Goal: Use online tool/utility: Utilize a website feature to perform a specific function

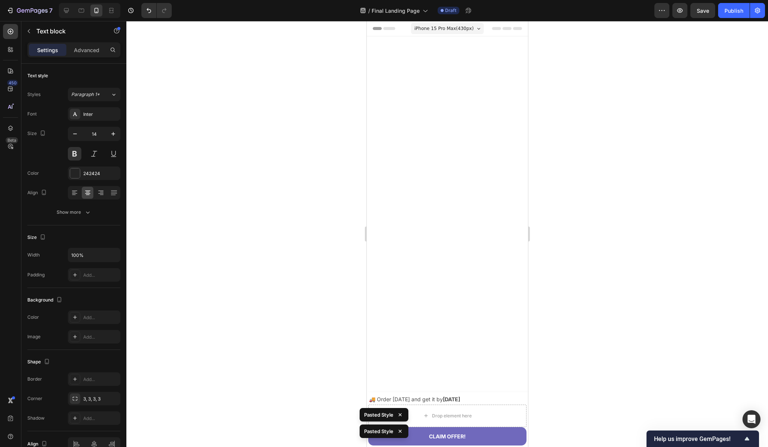
scroll to position [1311, 0]
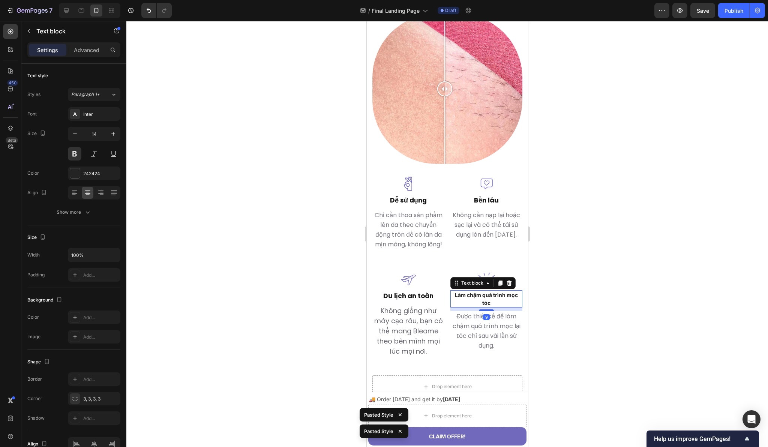
type input "17"
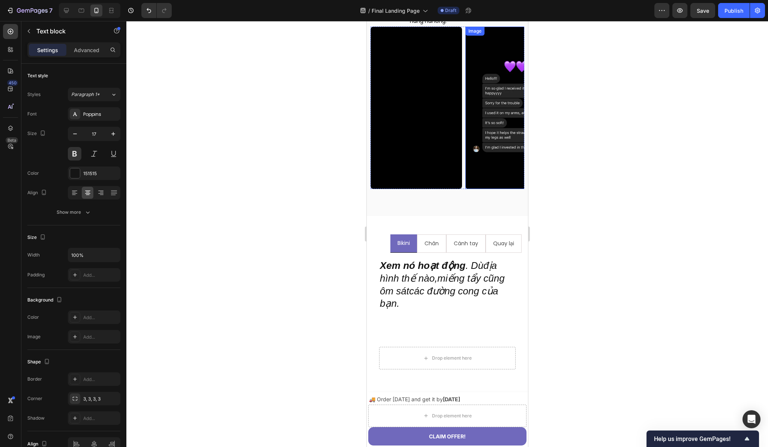
scroll to position [798, 0]
click at [420, 203] on div "Hãy xem cách mọi ngườiyêu thích Bleame của họ Heading Đánh giá thực tế từ những…" at bounding box center [447, 62] width 154 height 281
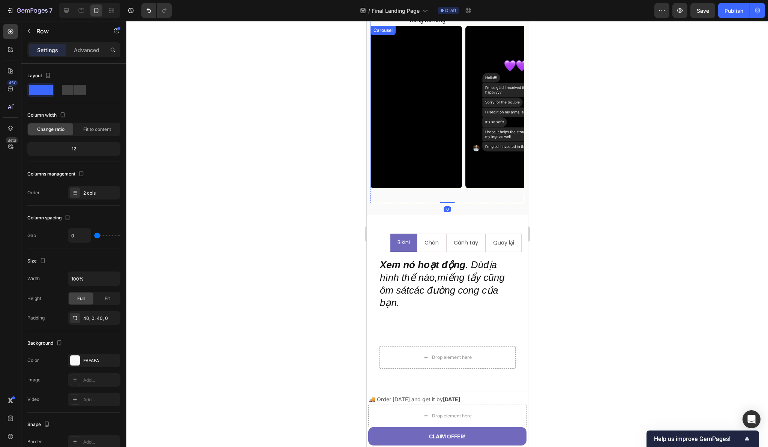
click at [423, 188] on div "Video" at bounding box center [416, 107] width 92 height 162
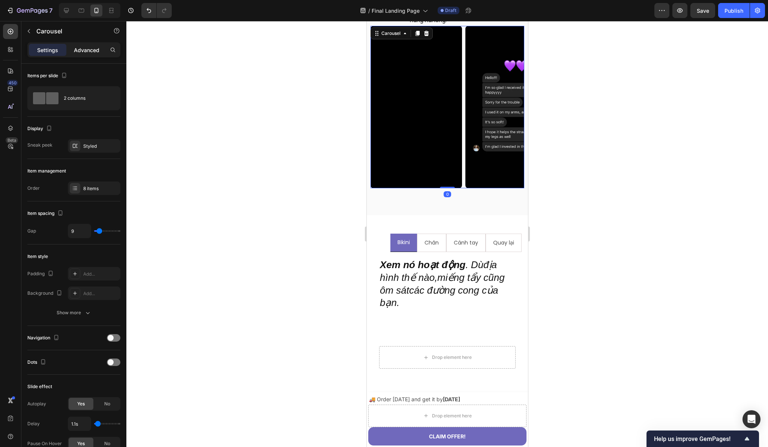
click at [87, 53] on p "Advanced" at bounding box center [87, 50] width 26 height 8
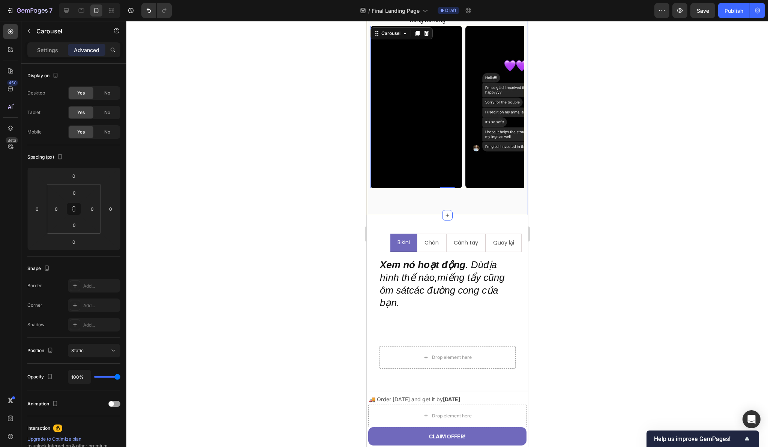
click at [407, 215] on div "Hãy xem cách mọi ngườiyêu thích Bleame của họ Heading Đánh giá thực tế từ những…" at bounding box center [446, 62] width 161 height 305
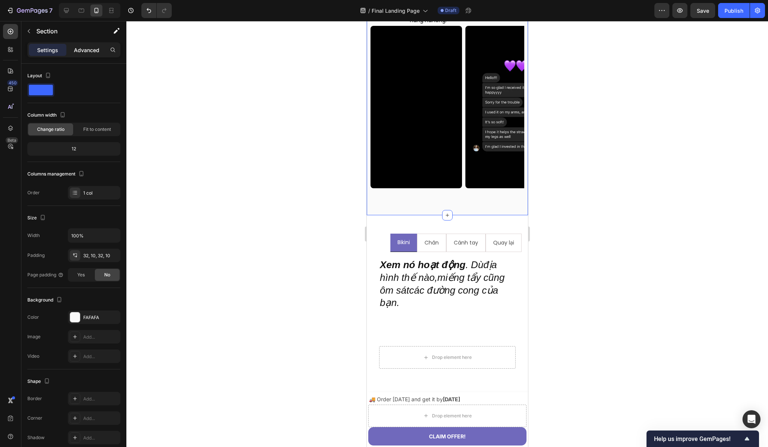
click at [82, 54] on div "Advanced" at bounding box center [87, 50] width 38 height 12
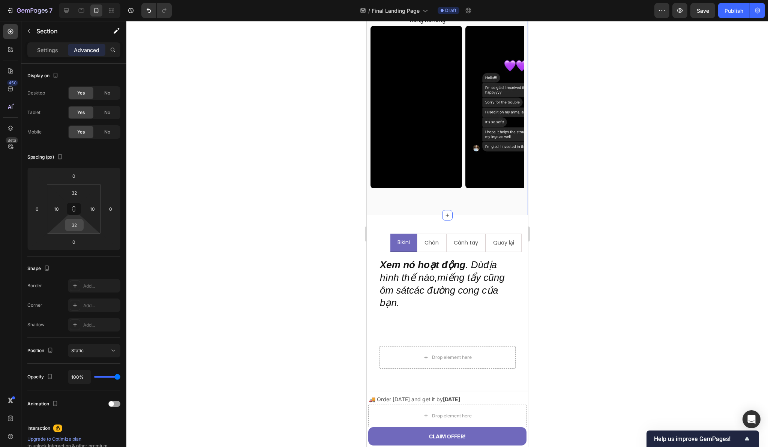
click at [74, 225] on input "32" at bounding box center [74, 224] width 15 height 11
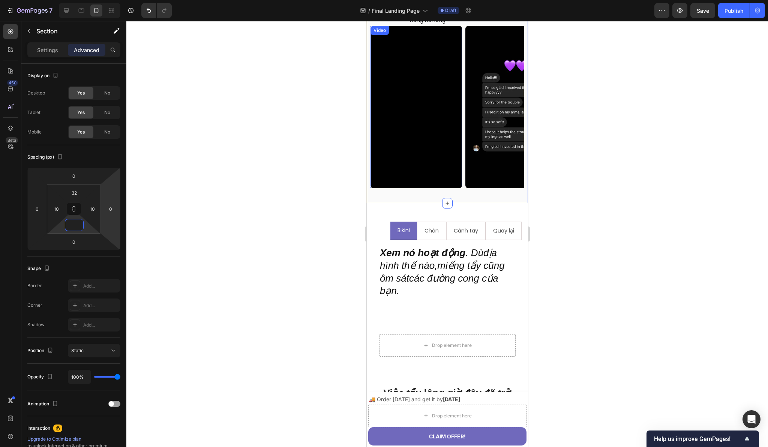
click at [452, 184] on video at bounding box center [416, 107] width 92 height 162
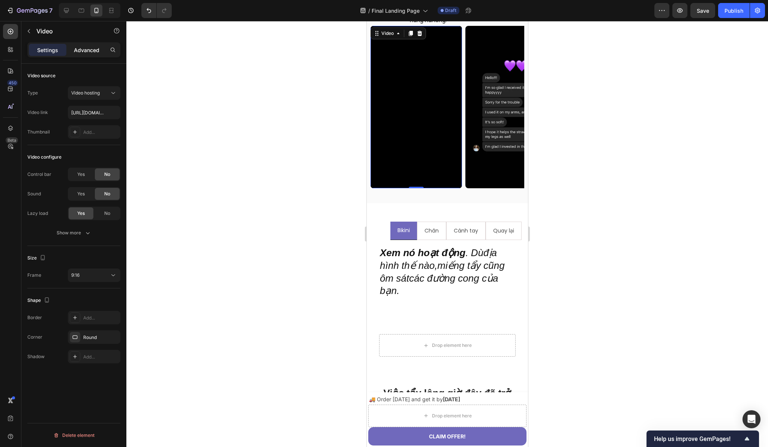
click at [95, 51] on p "Advanced" at bounding box center [87, 50] width 26 height 8
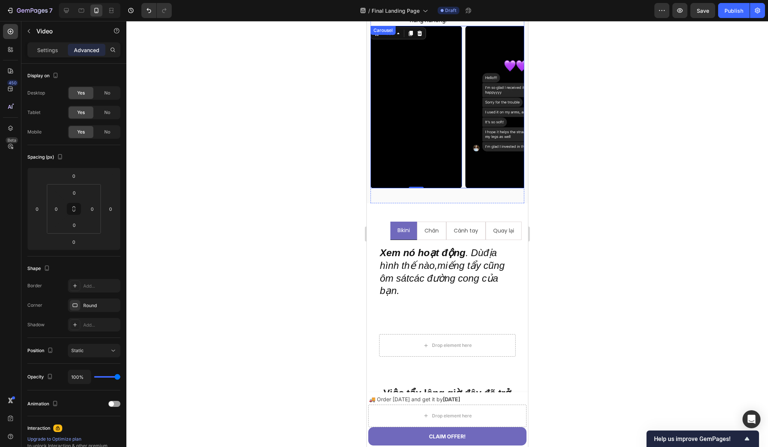
click at [447, 188] on div "Video 0" at bounding box center [416, 107] width 92 height 162
click at [411, 203] on div "Hãy xem cách mọi ngườiyêu thích Bleame của họ Heading Đánh giá thực tế từ những…" at bounding box center [447, 62] width 154 height 281
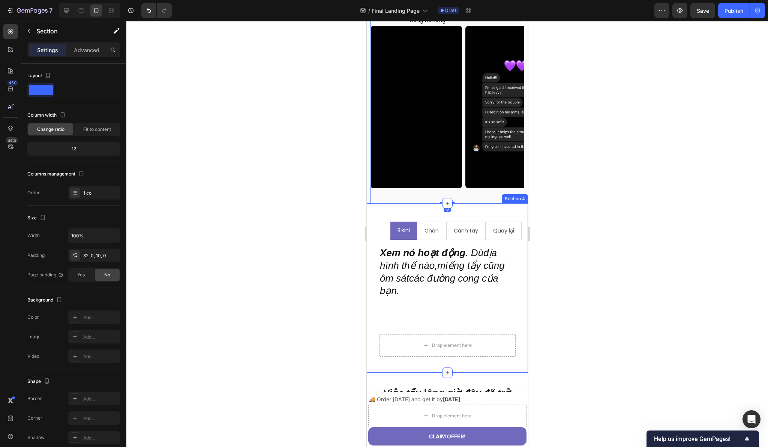
click at [400, 239] on div "Bikini Chân Cánh tay Quay lại Xem nó hoạt động . Dùđịa hình thế nào,miếng tẩy c…" at bounding box center [446, 288] width 161 height 170
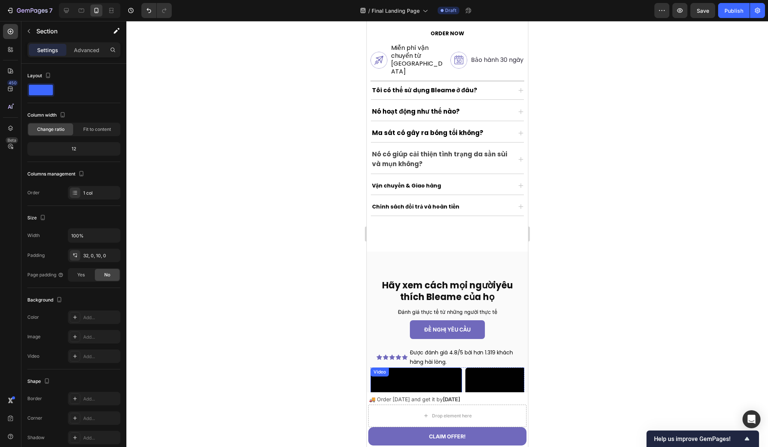
scroll to position [472, 0]
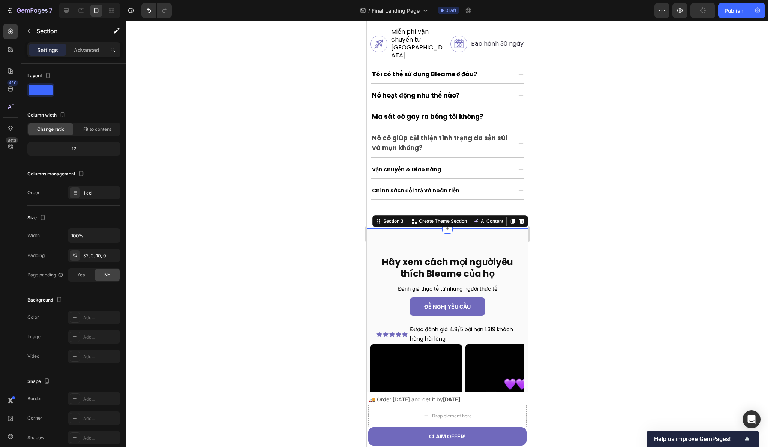
click at [422, 242] on div "Hãy xem cách mọi ngườiyêu thích Bleame của họ Heading Đánh giá thực tế từ những…" at bounding box center [446, 374] width 161 height 293
click at [84, 53] on p "Advanced" at bounding box center [87, 50] width 26 height 8
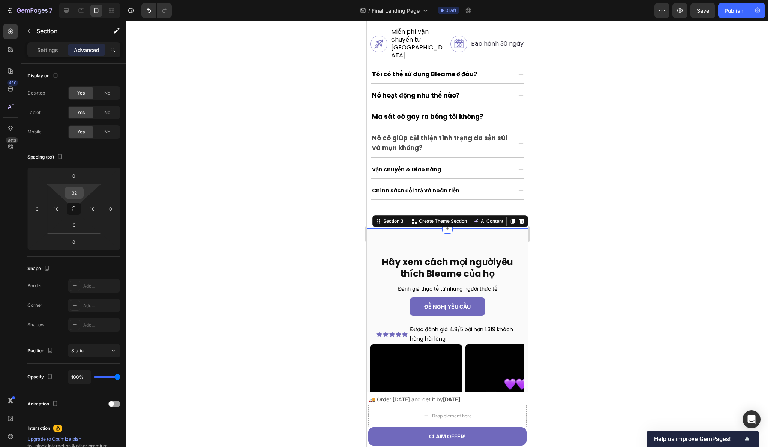
click at [75, 194] on input "32" at bounding box center [74, 192] width 15 height 11
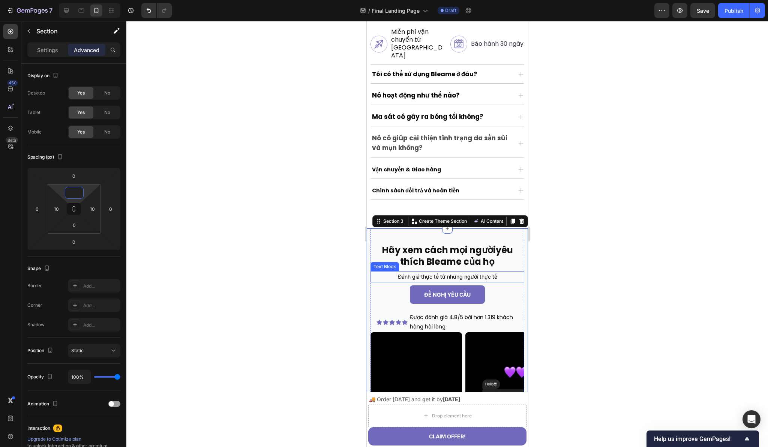
click at [396, 279] on p "Đánh giá thực tế từ những người thực tế" at bounding box center [447, 276] width 152 height 9
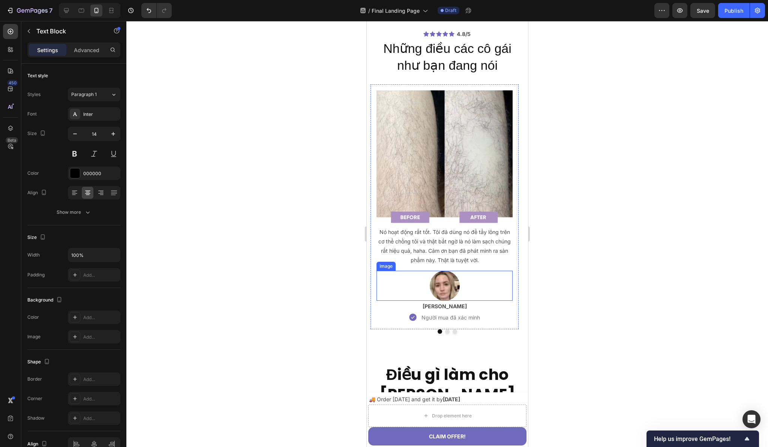
scroll to position [2043, 0]
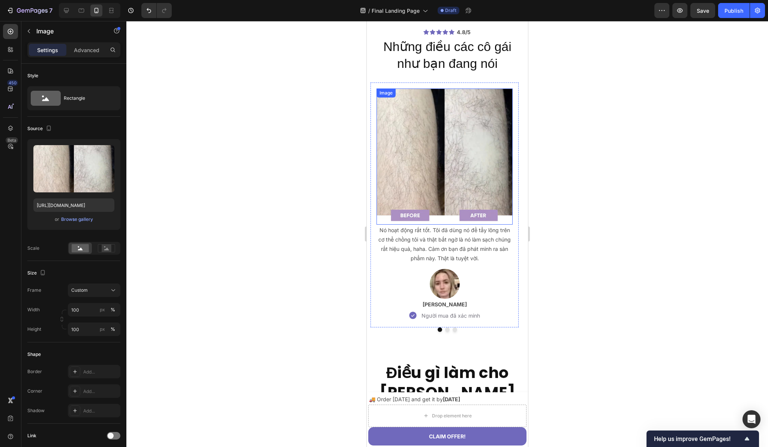
click at [436, 164] on img at bounding box center [444, 157] width 136 height 136
click at [445, 165] on img at bounding box center [444, 157] width 136 height 136
click at [81, 220] on div "Browse gallery" at bounding box center [77, 219] width 32 height 7
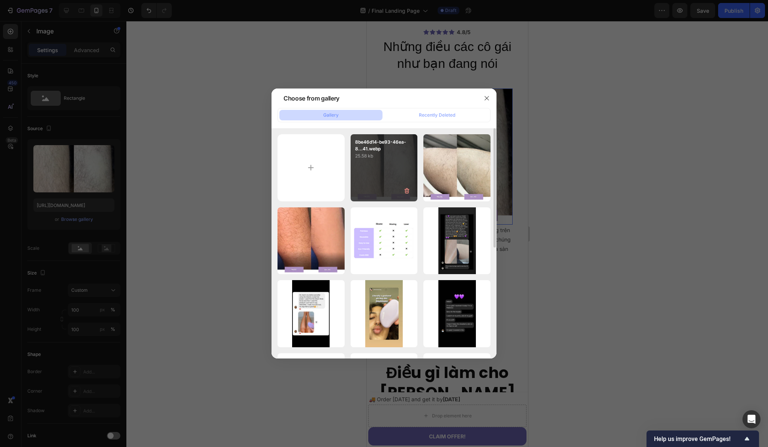
click at [380, 173] on div "8be46d14-be93-46ea-8...41.webp 25.58 kb" at bounding box center [384, 167] width 67 height 67
type input "[URL][DOMAIN_NAME]"
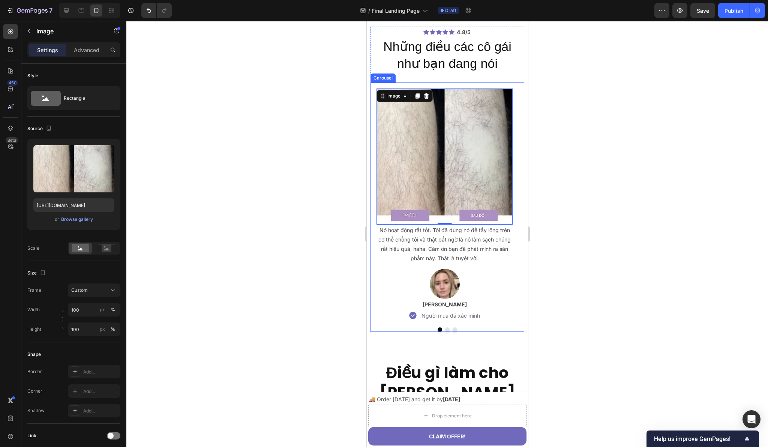
click at [445, 329] on button "Dot" at bounding box center [447, 329] width 5 height 5
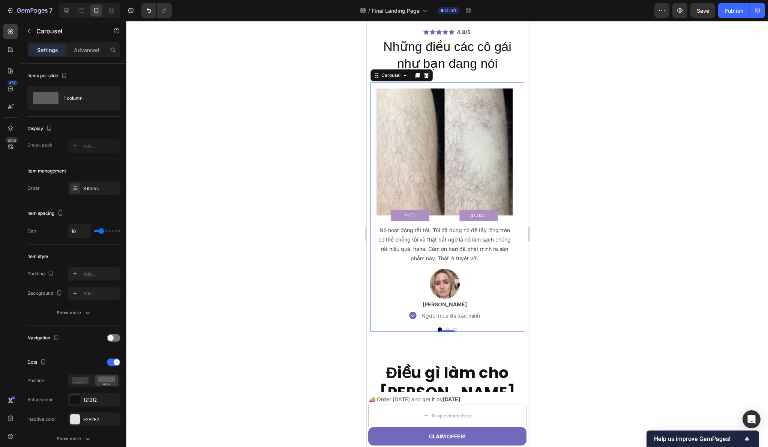
click at [445, 332] on button "Dot" at bounding box center [447, 329] width 5 height 5
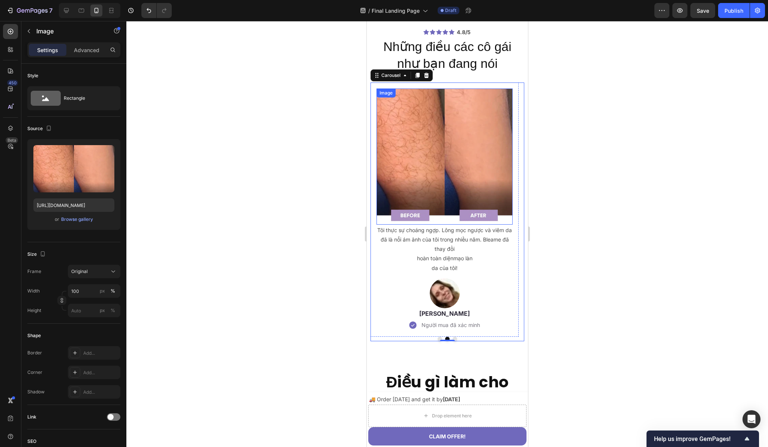
click at [425, 174] on img at bounding box center [444, 157] width 136 height 136
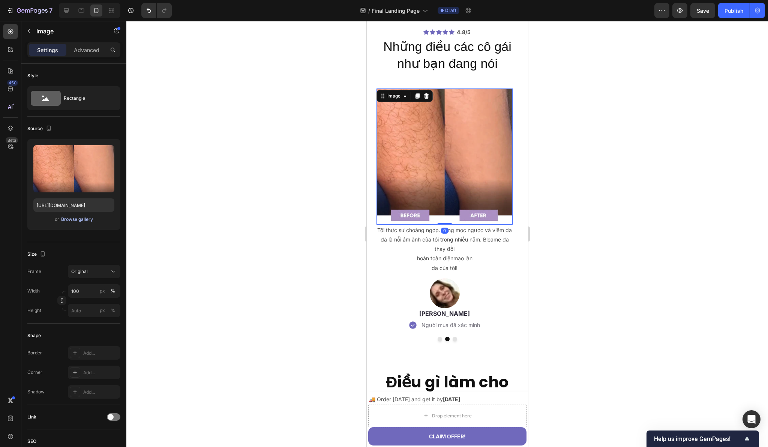
click at [82, 219] on div "Browse gallery" at bounding box center [77, 219] width 32 height 7
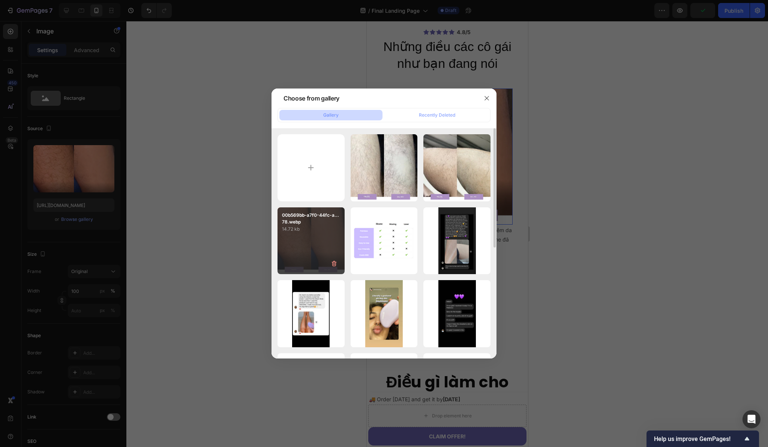
click at [298, 246] on div "00b569bb-a7f0-44fc-a...78.webp 14.72 kb" at bounding box center [311, 240] width 67 height 67
type input "[URL][DOMAIN_NAME]"
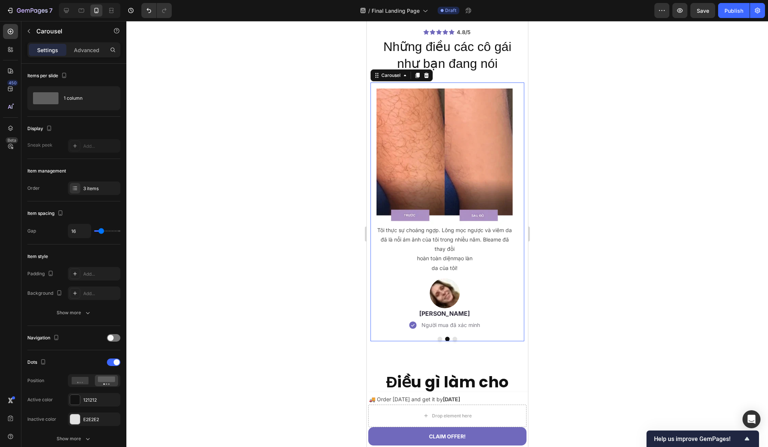
click at [452, 337] on button "Dot" at bounding box center [454, 339] width 5 height 5
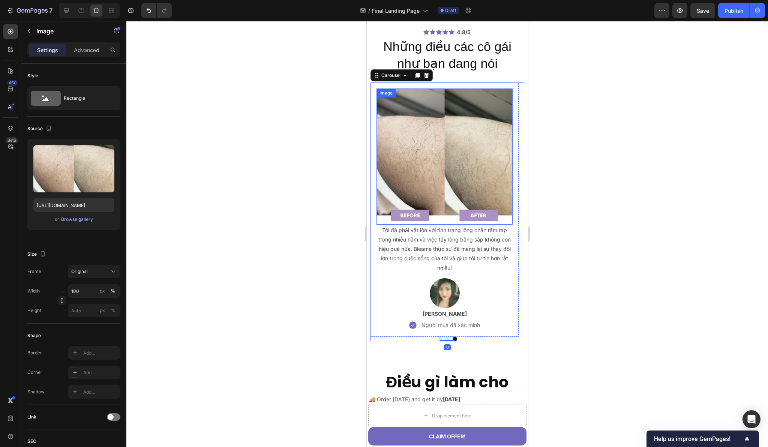
click at [430, 171] on img at bounding box center [444, 157] width 136 height 136
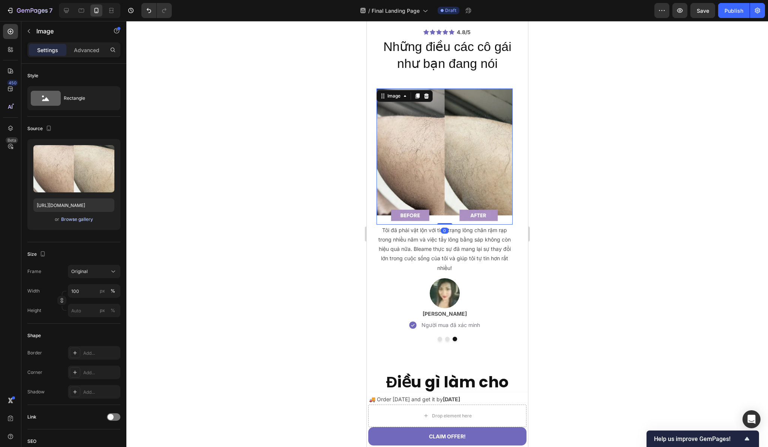
click at [80, 220] on div "Browse gallery" at bounding box center [77, 219] width 32 height 7
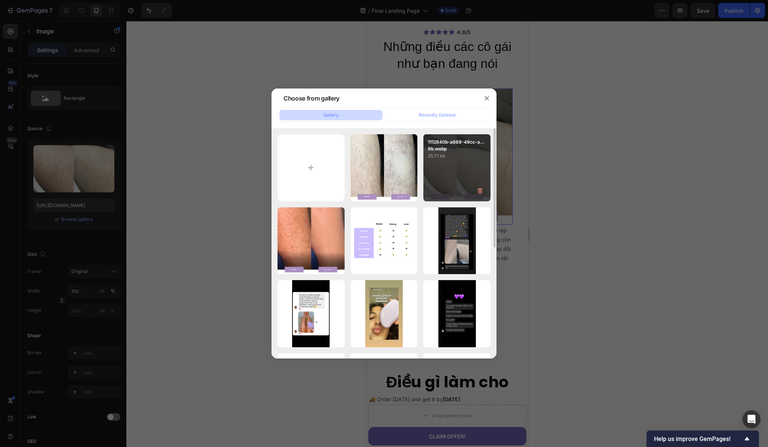
click at [458, 162] on div "1112840b-a869-49cc-a...8b.webp 25.71 kb" at bounding box center [456, 167] width 67 height 67
type input "[URL][DOMAIN_NAME]"
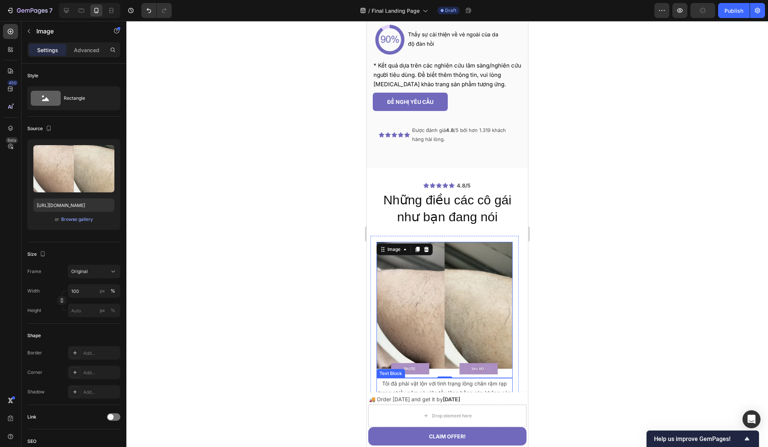
scroll to position [1886, 0]
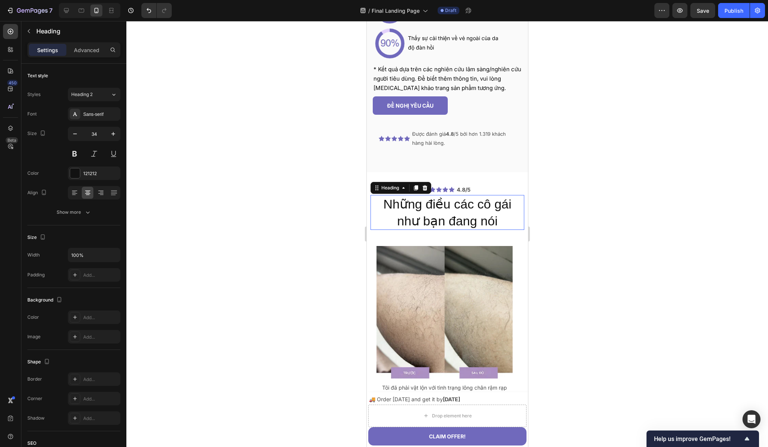
click at [425, 217] on h2 "Những điều các cô gái như bạn đang nói" at bounding box center [447, 212] width 154 height 35
click at [78, 137] on icon "button" at bounding box center [75, 134] width 8 height 8
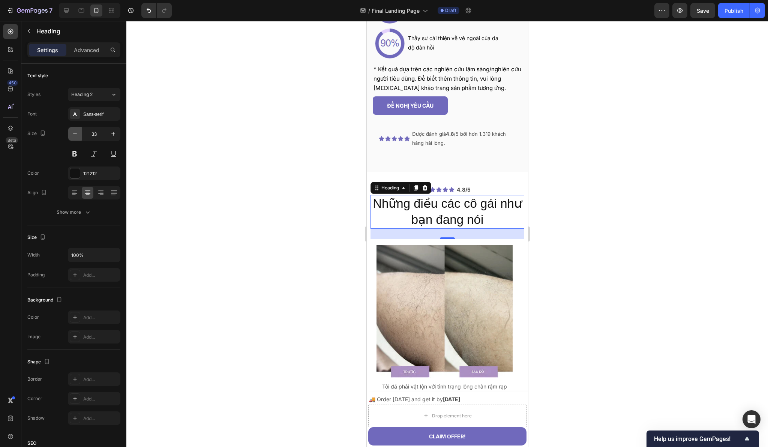
click at [78, 137] on icon "button" at bounding box center [75, 134] width 8 height 8
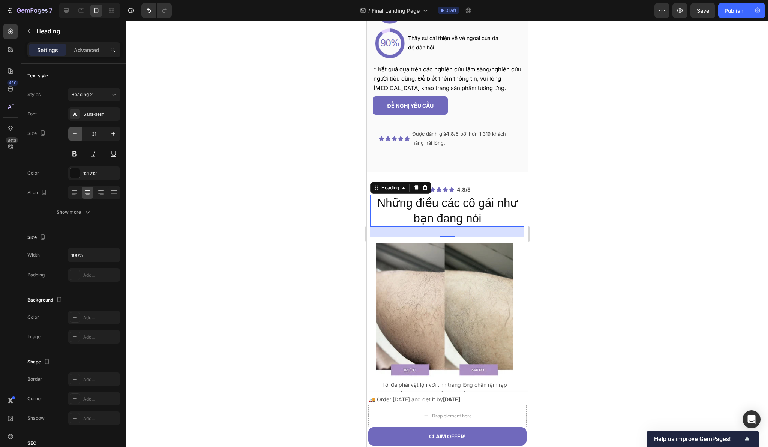
click at [78, 137] on icon "button" at bounding box center [75, 134] width 8 height 8
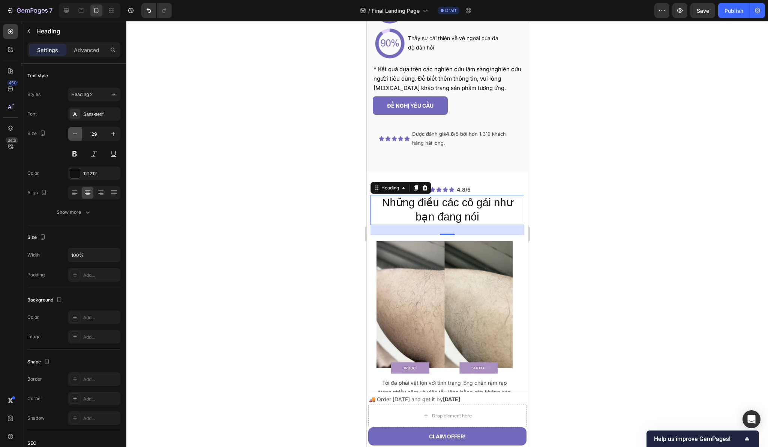
click at [78, 137] on icon "button" at bounding box center [75, 134] width 8 height 8
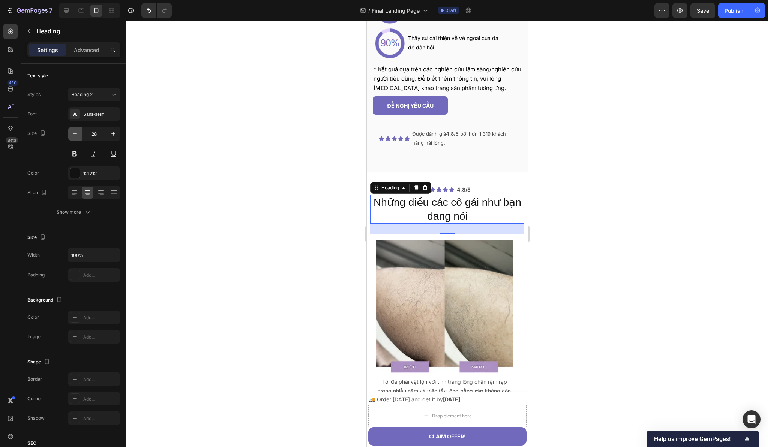
click at [78, 137] on icon "button" at bounding box center [75, 134] width 8 height 8
type input "26"
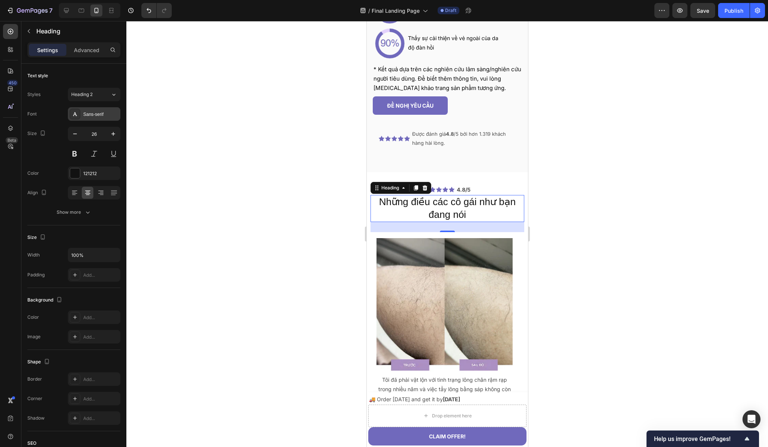
click at [111, 115] on div "Sans-serif" at bounding box center [100, 114] width 35 height 7
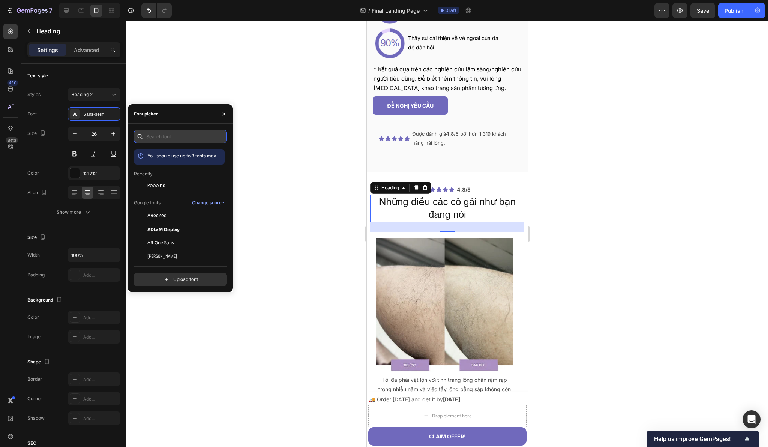
click at [159, 137] on input "text" at bounding box center [180, 137] width 93 height 14
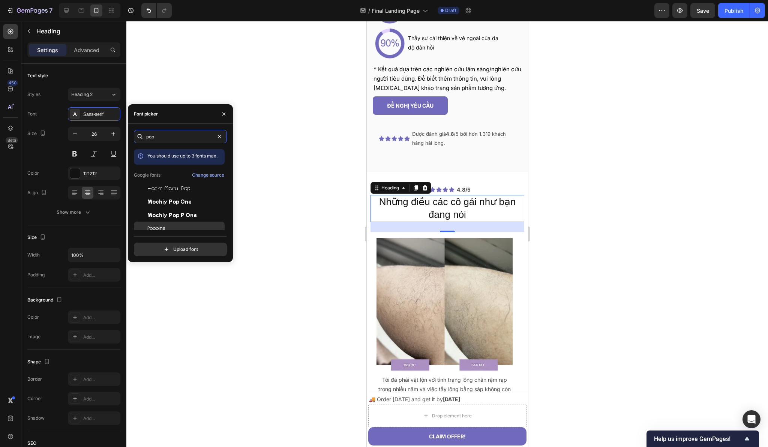
type input "pop"
click at [185, 228] on div "Poppins" at bounding box center [185, 228] width 76 height 7
click at [226, 113] on icon "button" at bounding box center [224, 114] width 6 height 6
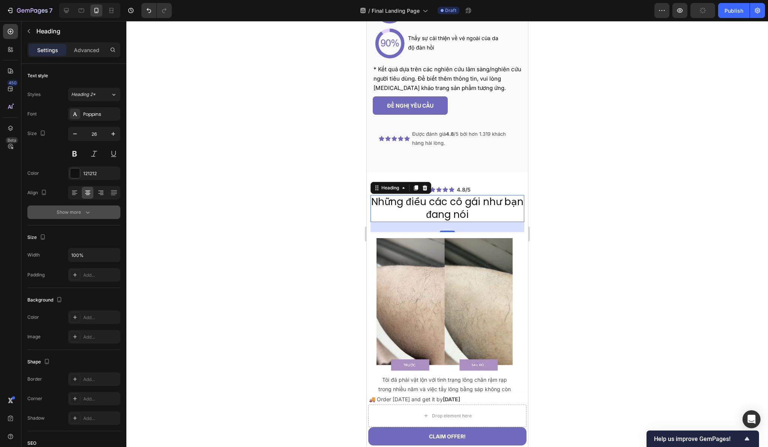
click at [95, 210] on button "Show more" at bounding box center [73, 213] width 93 height 14
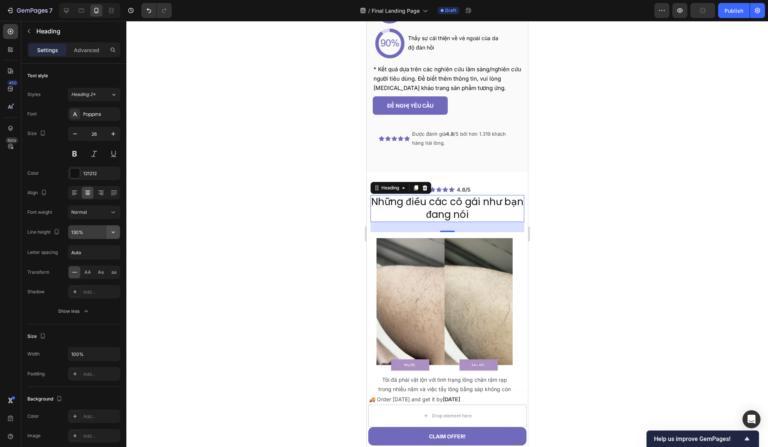
click at [116, 233] on icon "button" at bounding box center [114, 232] width 8 height 8
click at [90, 233] on input "130%" at bounding box center [94, 232] width 52 height 14
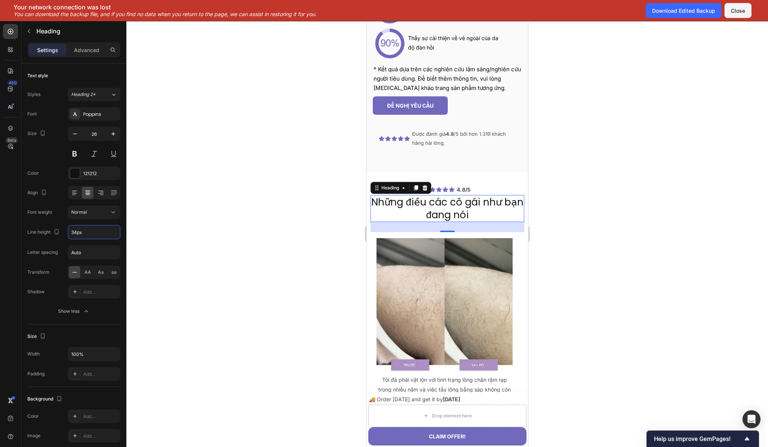
click at [60, 220] on div "Font Poppins Size 26 Color 121212 Align Font weight Normal Line height 34px Let…" at bounding box center [73, 212] width 93 height 211
type input "34"
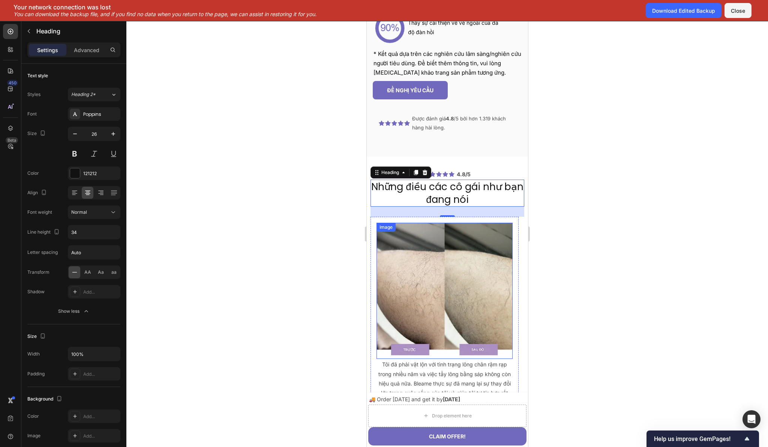
scroll to position [1904, 0]
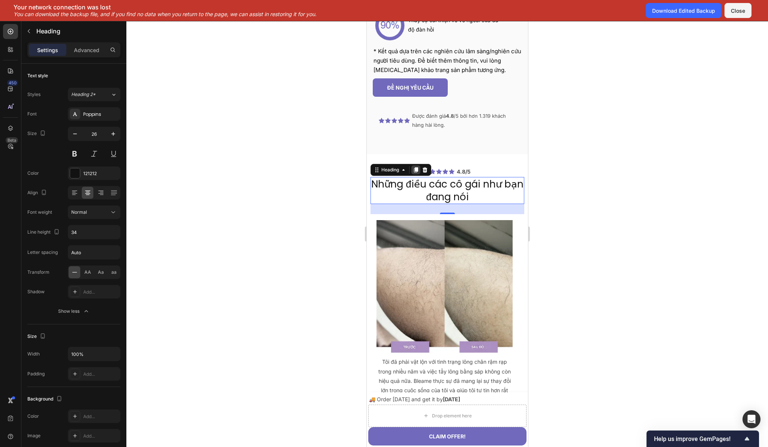
click at [413, 170] on icon at bounding box center [416, 170] width 6 height 6
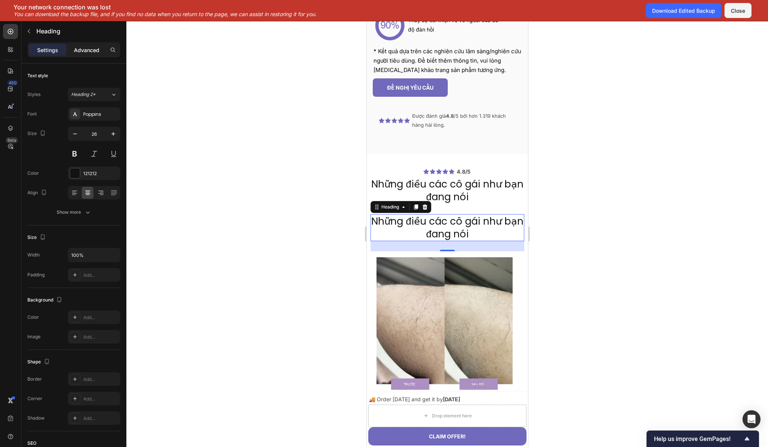
click at [91, 50] on p "Advanced" at bounding box center [87, 50] width 26 height 8
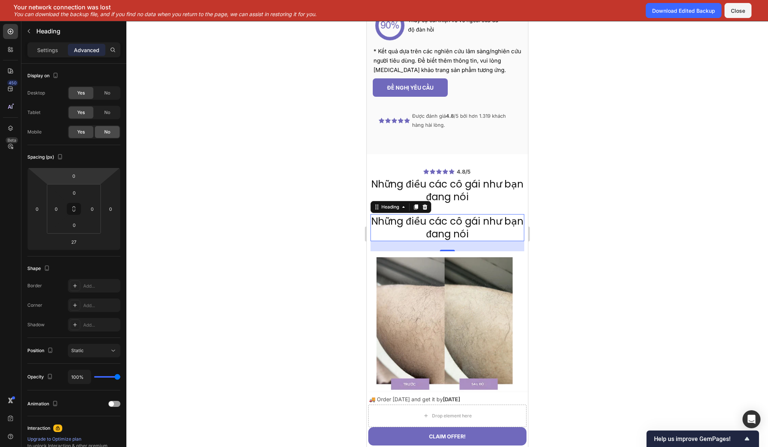
click at [107, 134] on span "No" at bounding box center [107, 132] width 6 height 7
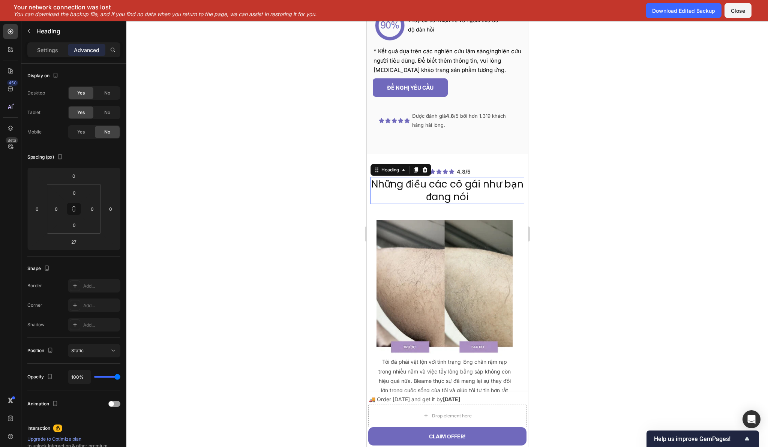
click at [414, 195] on h2 "Những điều các cô gái như bạn đang nói" at bounding box center [447, 190] width 154 height 27
click at [105, 90] on span "No" at bounding box center [107, 93] width 6 height 7
click at [107, 113] on span "No" at bounding box center [107, 112] width 6 height 7
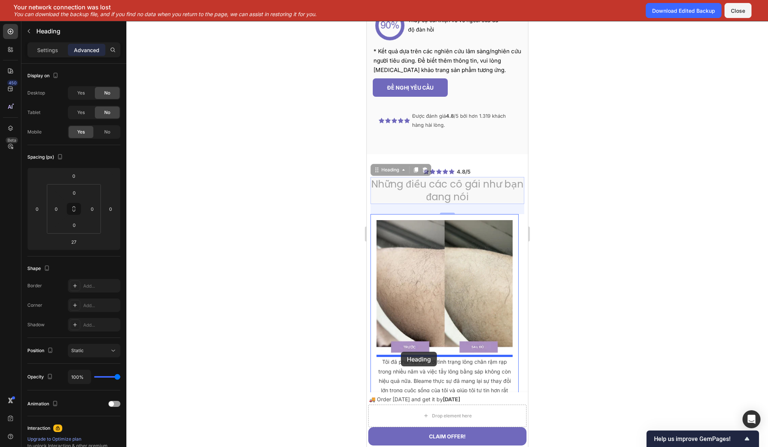
drag, startPoint x: 375, startPoint y: 169, endPoint x: 401, endPoint y: 352, distance: 184.8
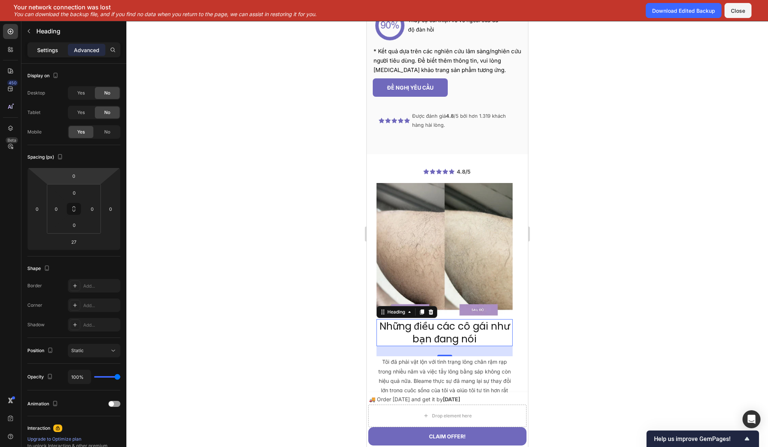
click at [44, 48] on p "Settings" at bounding box center [47, 50] width 21 height 8
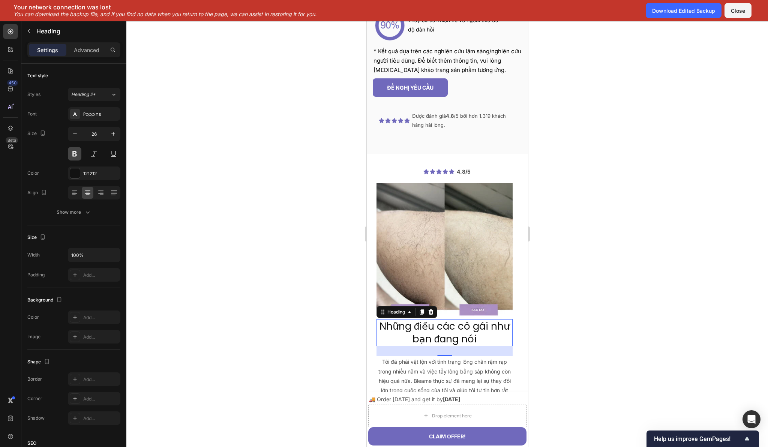
click at [73, 155] on button at bounding box center [75, 154] width 14 height 14
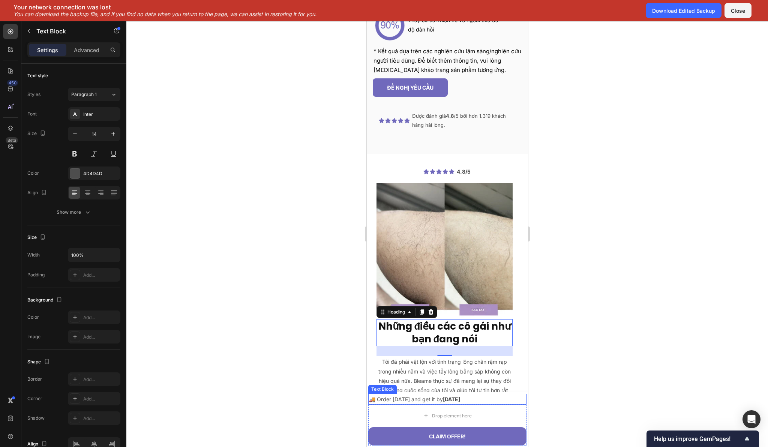
click at [425, 396] on p "🚚 Order [DATE] and get it by [DATE]" at bounding box center [447, 399] width 157 height 9
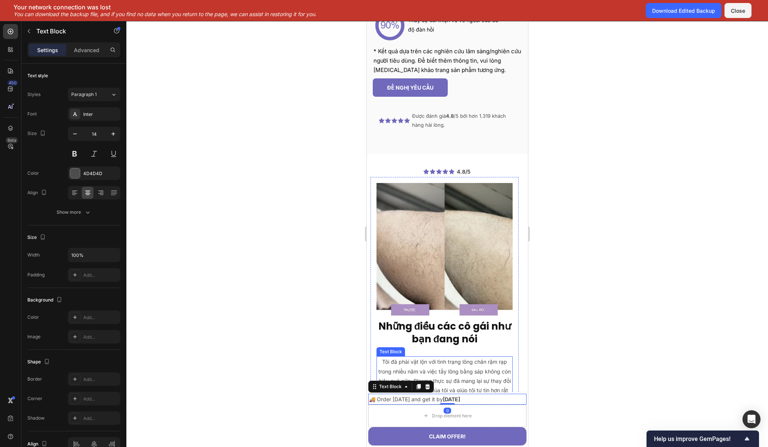
click at [446, 374] on p "Tôi đã phải vật lộn với tình trạng lông chân rậm rạp trong nhiều năm và việc tẩ…" at bounding box center [444, 380] width 135 height 47
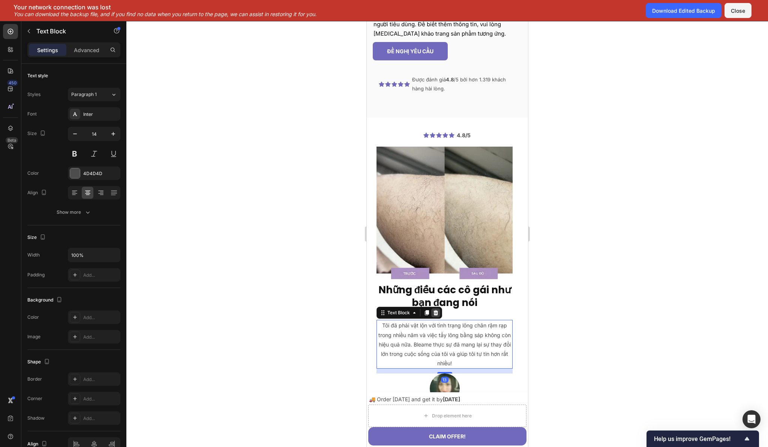
scroll to position [1941, 0]
